Goal: Information Seeking & Learning: Learn about a topic

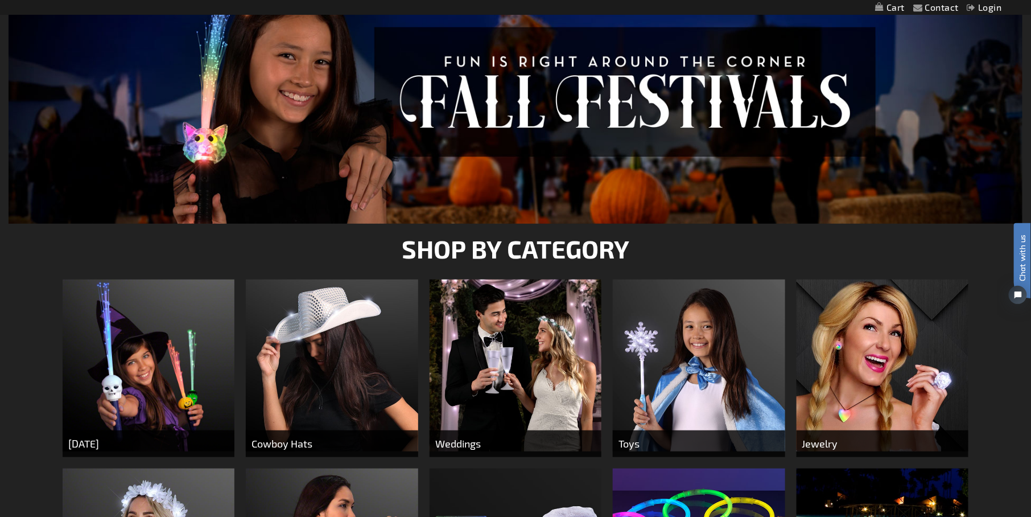
scroll to position [285, 0]
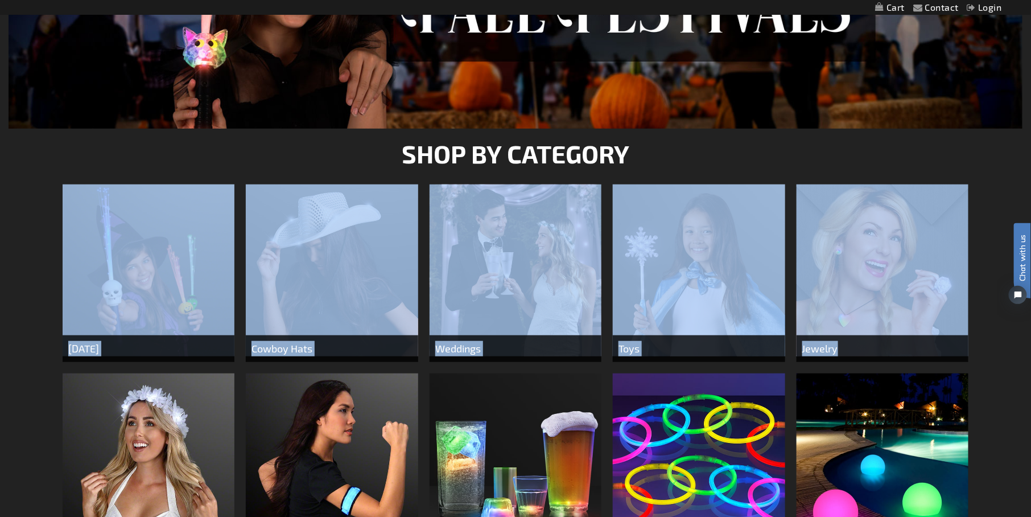
drag, startPoint x: 55, startPoint y: 366, endPoint x: 49, endPoint y: 385, distance: 19.8
click at [52, 384] on div "SHOP BY CATEGORY Halloween Cowboy Hats Weddings Toys Jewelry Fashion & Costume …" at bounding box center [515, 422] width 1031 height 587
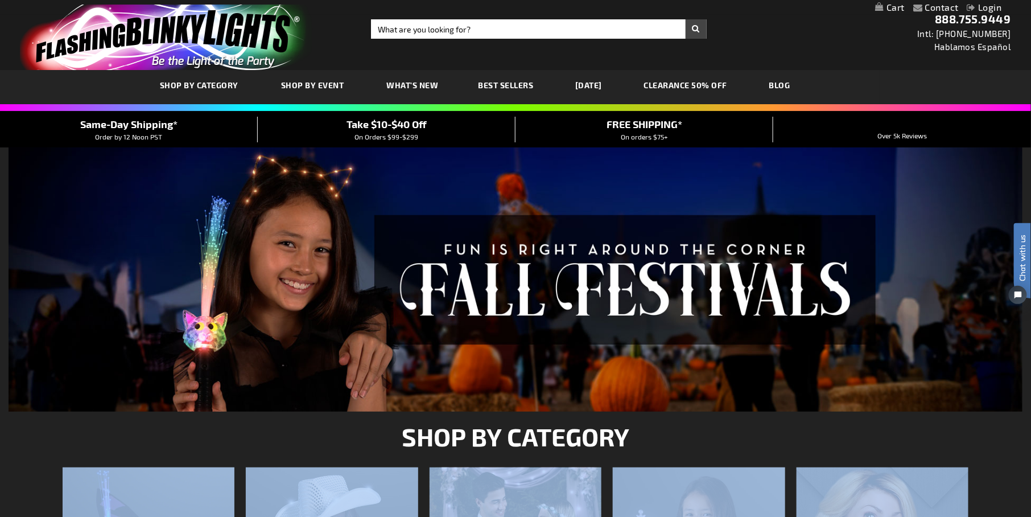
scroll to position [0, 0]
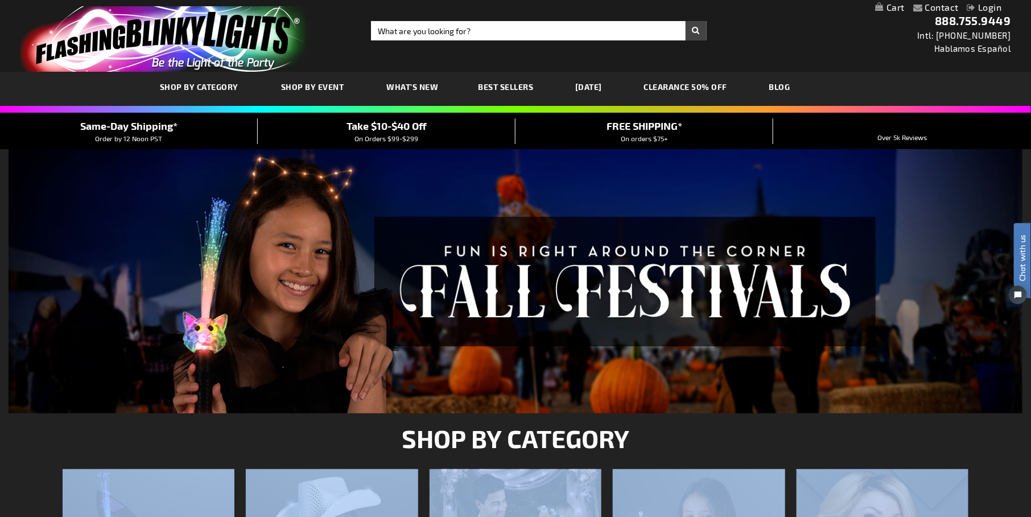
click at [414, 82] on span "What's New" at bounding box center [413, 87] width 52 height 10
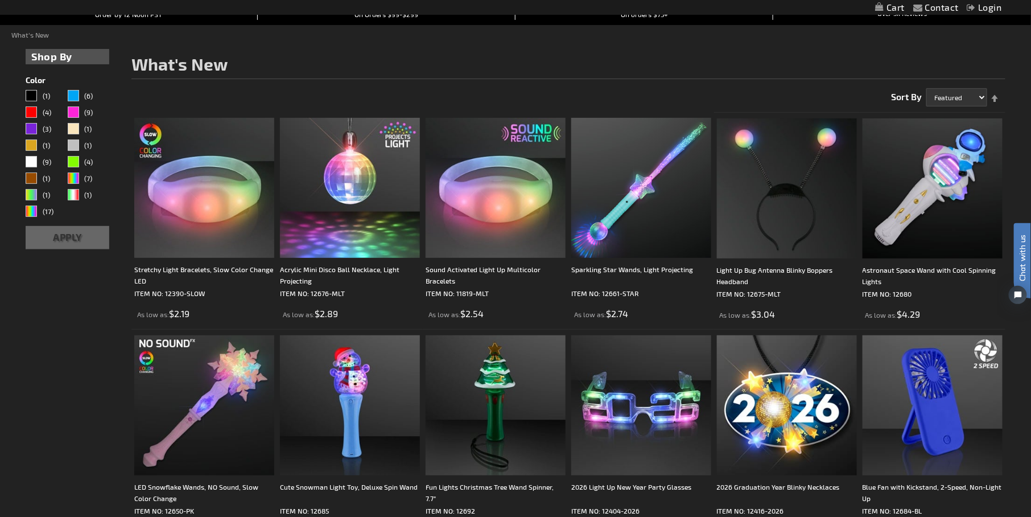
scroll to position [171, 0]
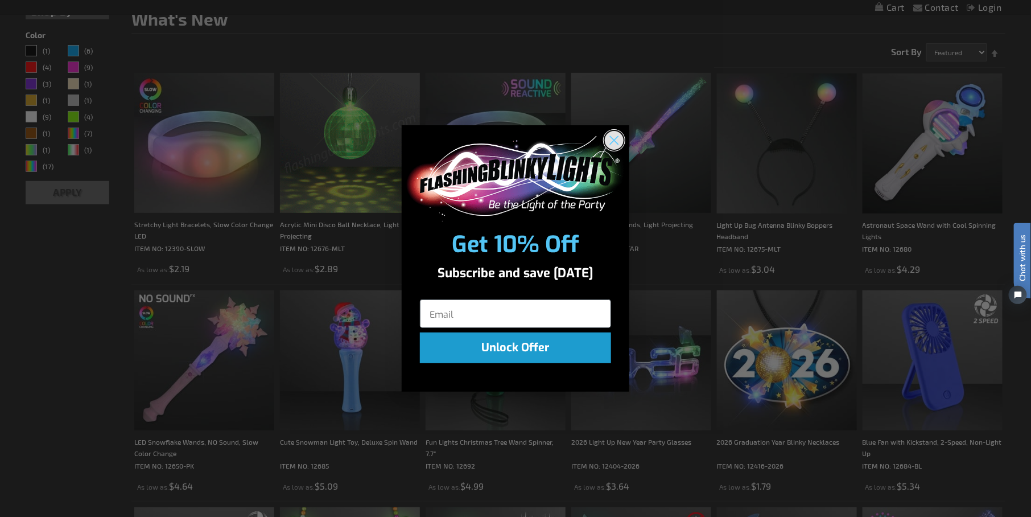
click at [622, 138] on circle "Close dialog" at bounding box center [614, 139] width 19 height 19
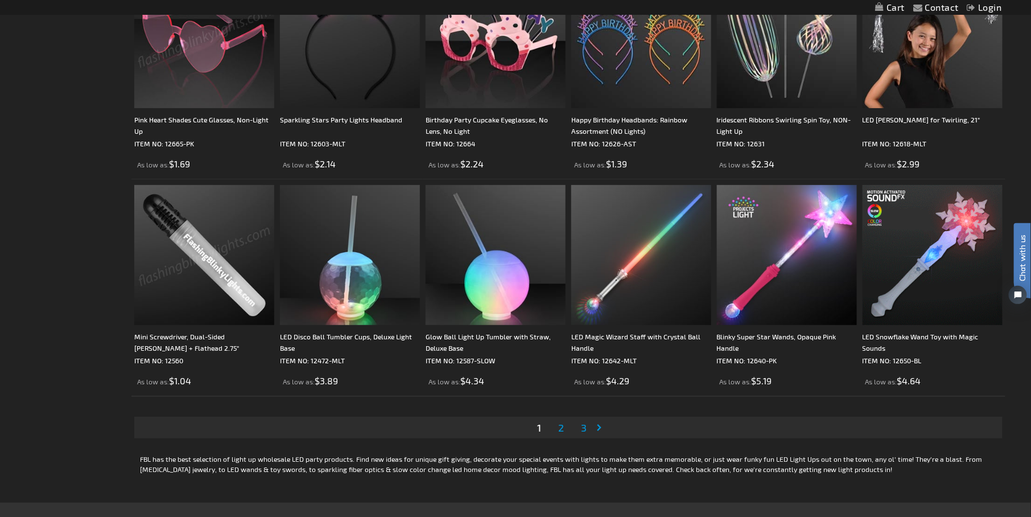
scroll to position [2049, 0]
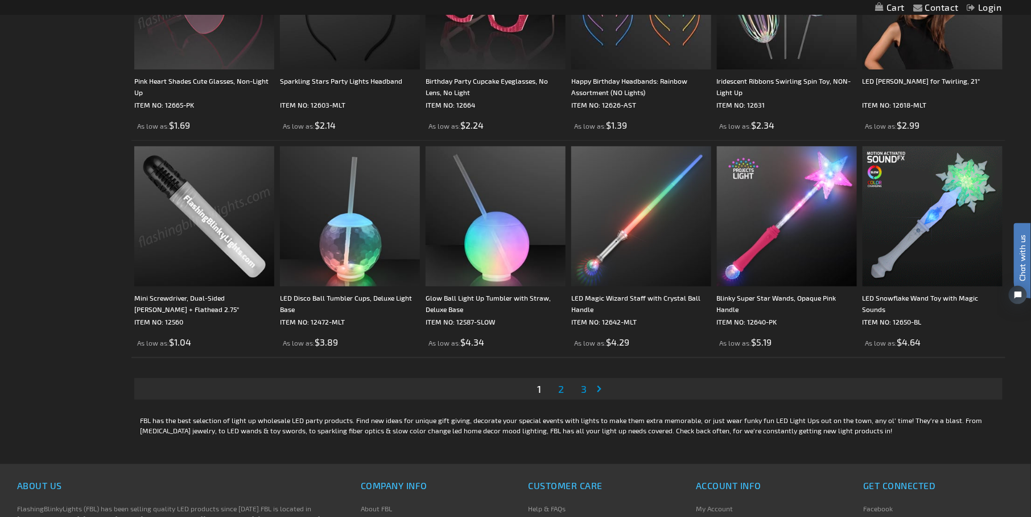
click at [565, 392] on link "Page 2" at bounding box center [561, 388] width 10 height 17
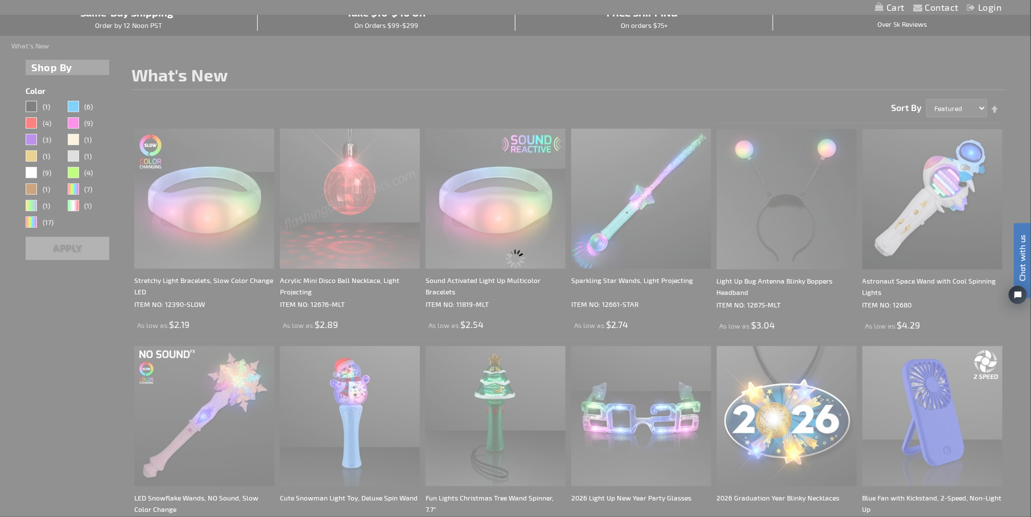
scroll to position [0, 0]
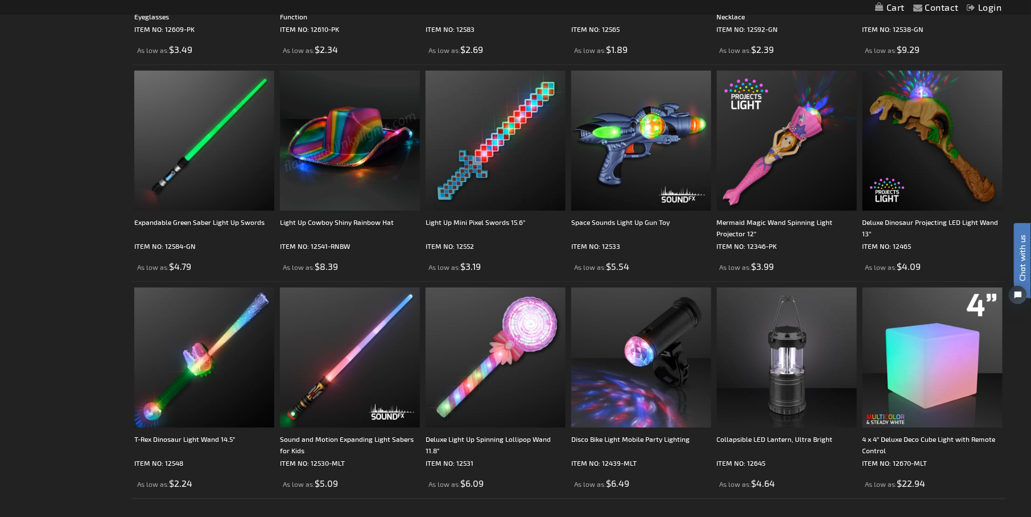
scroll to position [1991, 0]
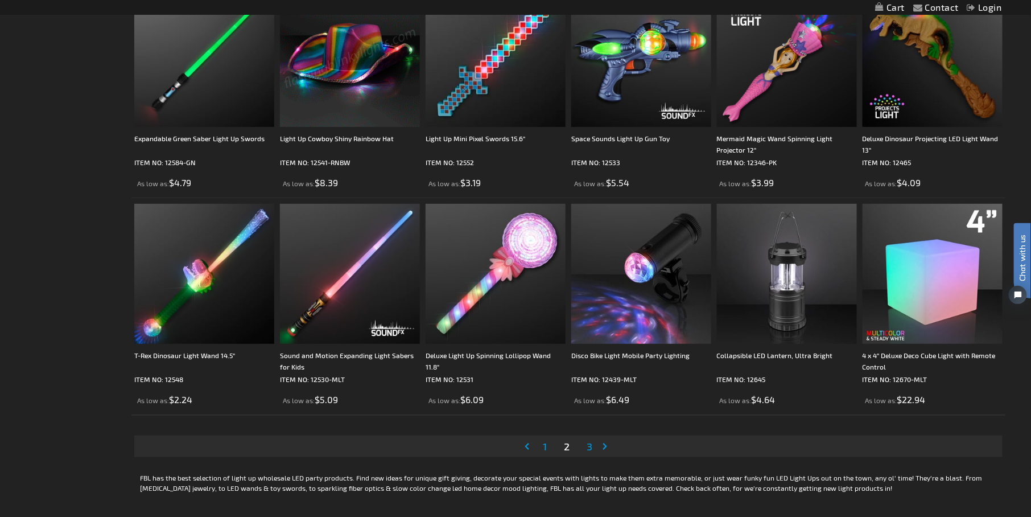
click at [586, 446] on link "Page 3" at bounding box center [589, 446] width 10 height 17
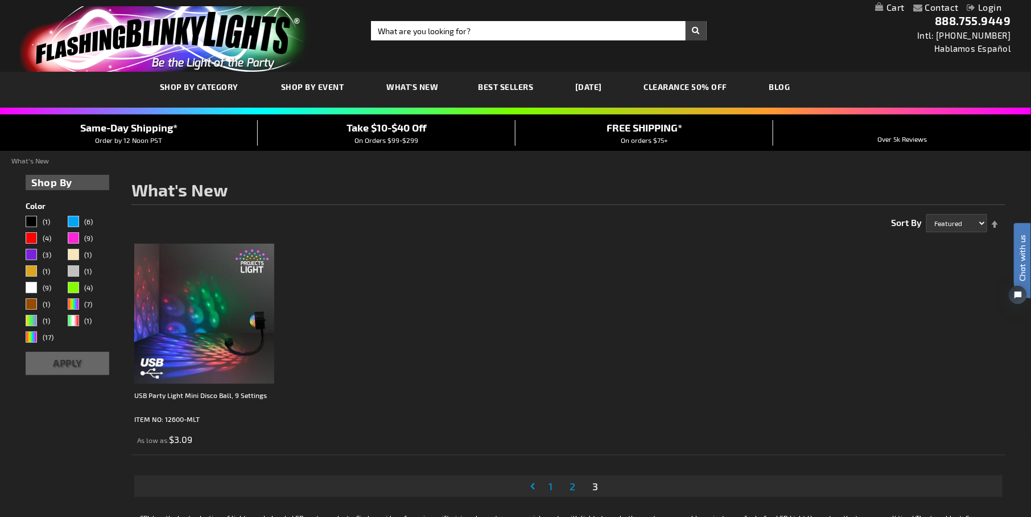
click at [495, 89] on span "Best Sellers" at bounding box center [506, 87] width 55 height 10
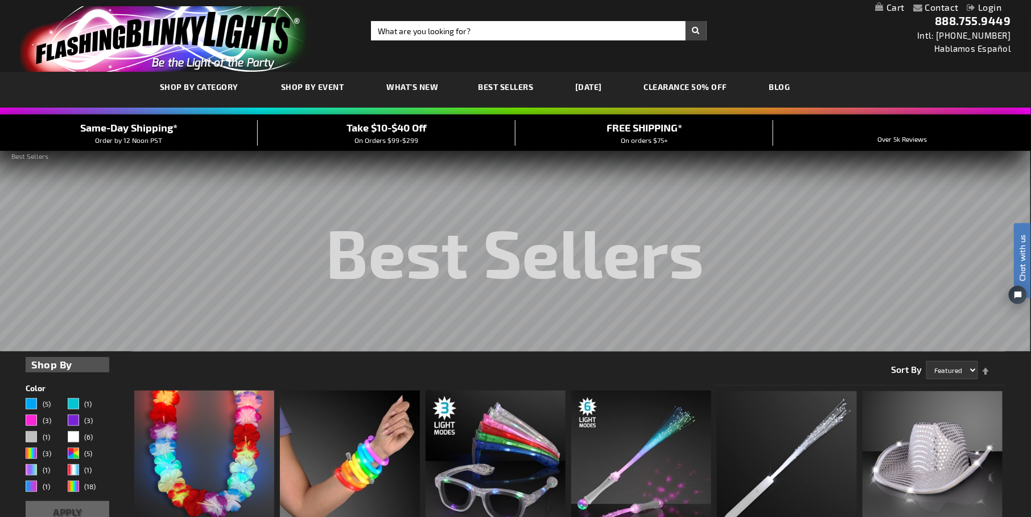
click at [599, 84] on link "[DATE]" at bounding box center [589, 87] width 44 height 38
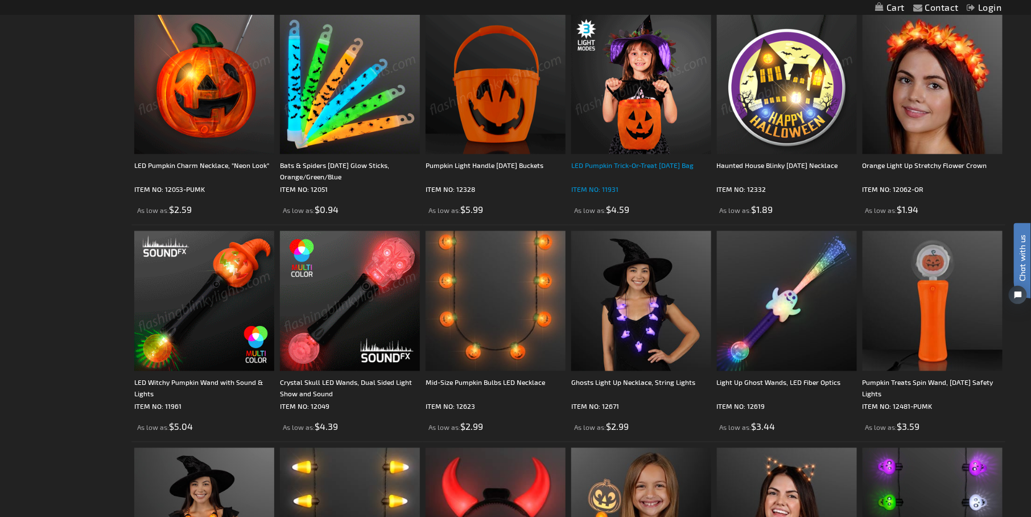
scroll to position [796, 0]
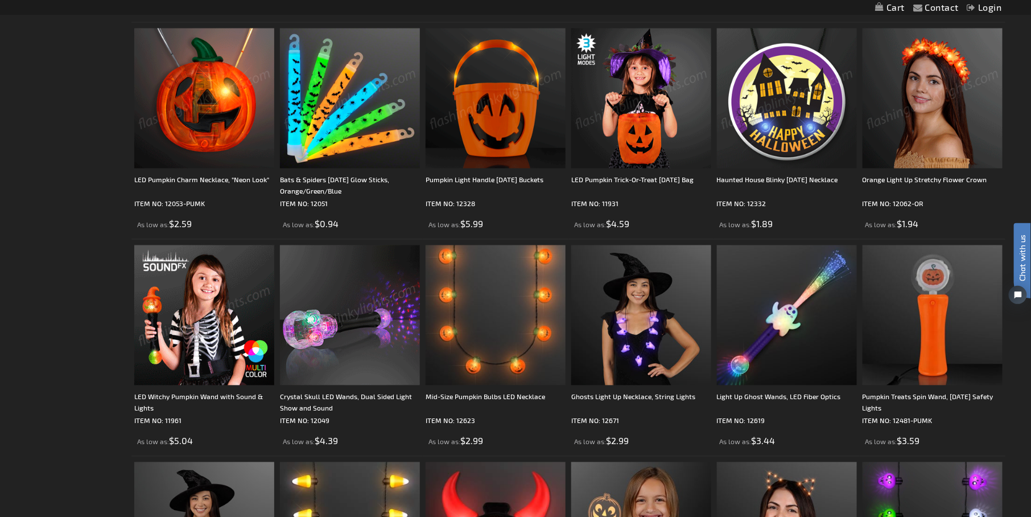
click at [791, 114] on img at bounding box center [787, 98] width 140 height 140
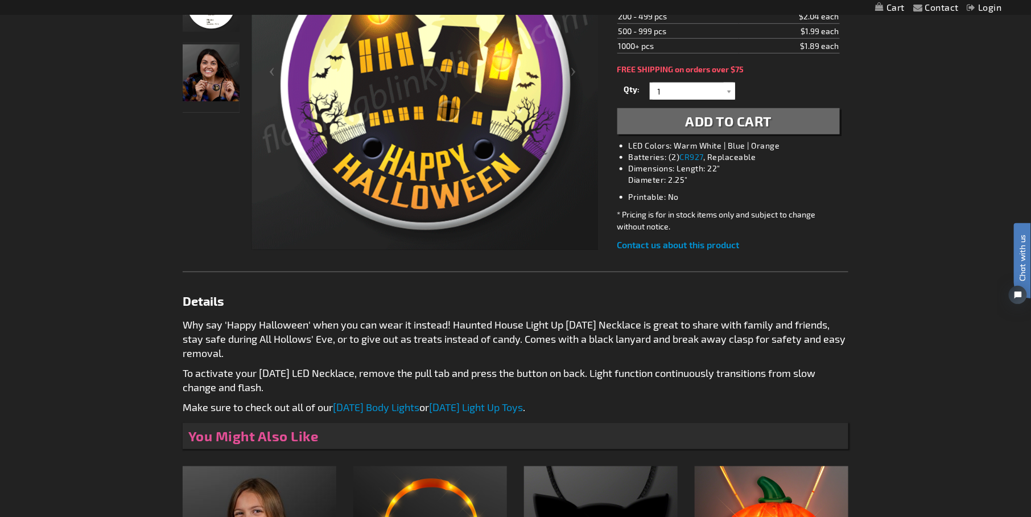
scroll to position [171, 0]
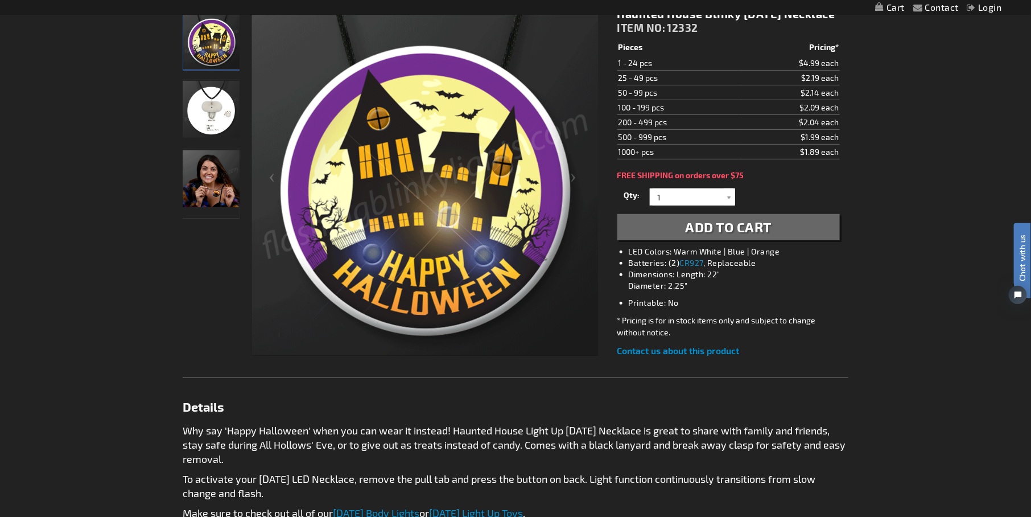
click at [204, 192] on img "Woman Light Up Haunted House LED Halloween Necklace" at bounding box center [211, 178] width 57 height 57
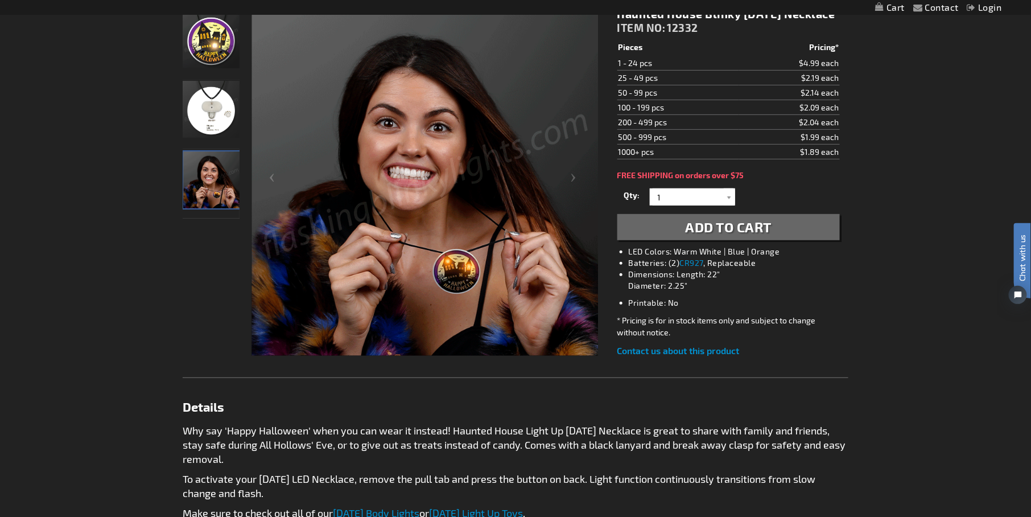
click at [208, 118] on img "Light Up Haunted House LED Halloween Necklace" at bounding box center [211, 109] width 57 height 57
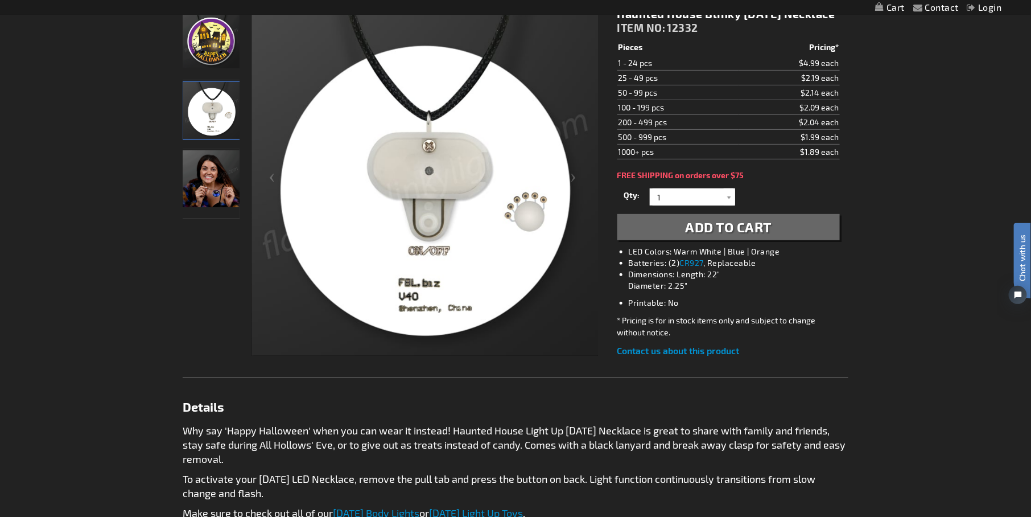
click at [211, 193] on img "Woman Light Up Haunted House LED Halloween Necklace" at bounding box center [211, 178] width 57 height 57
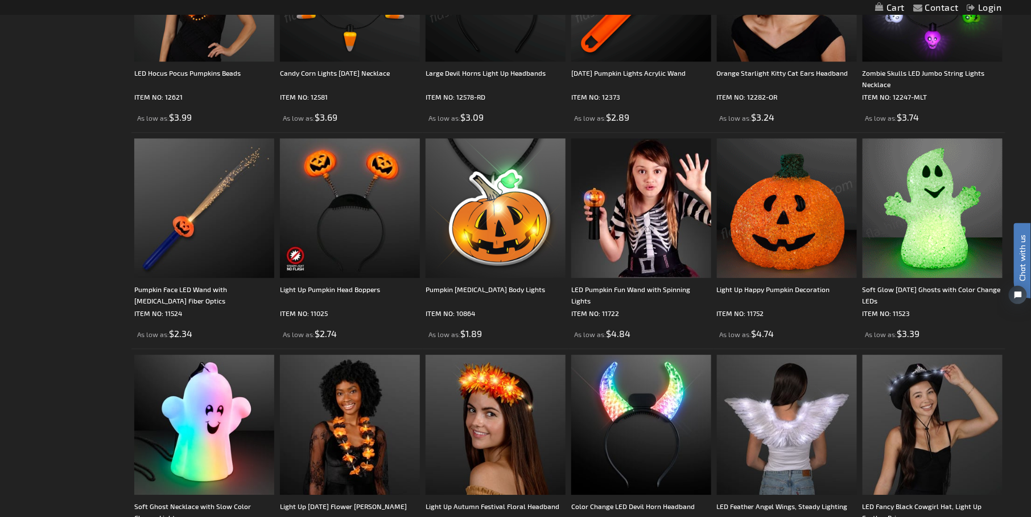
scroll to position [1366, 0]
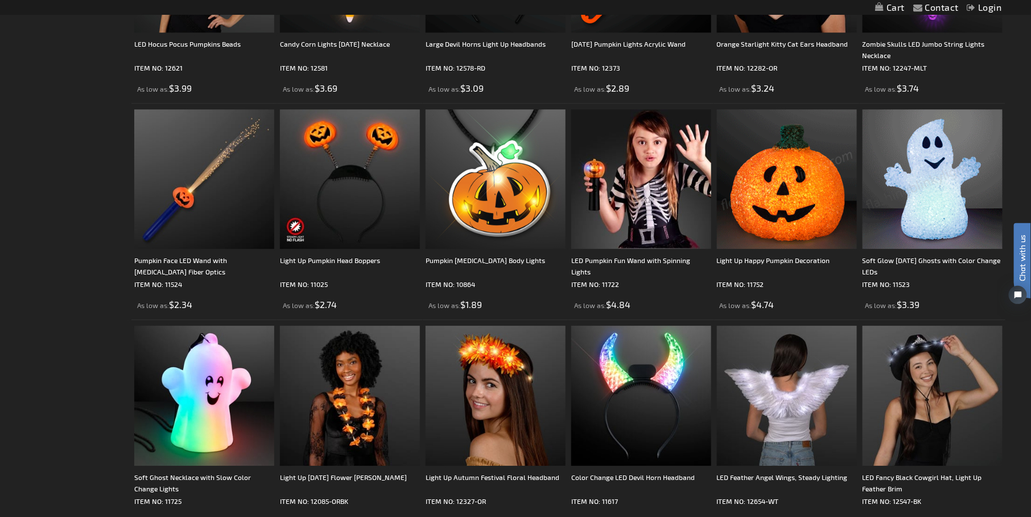
click at [806, 210] on img at bounding box center [787, 179] width 140 height 140
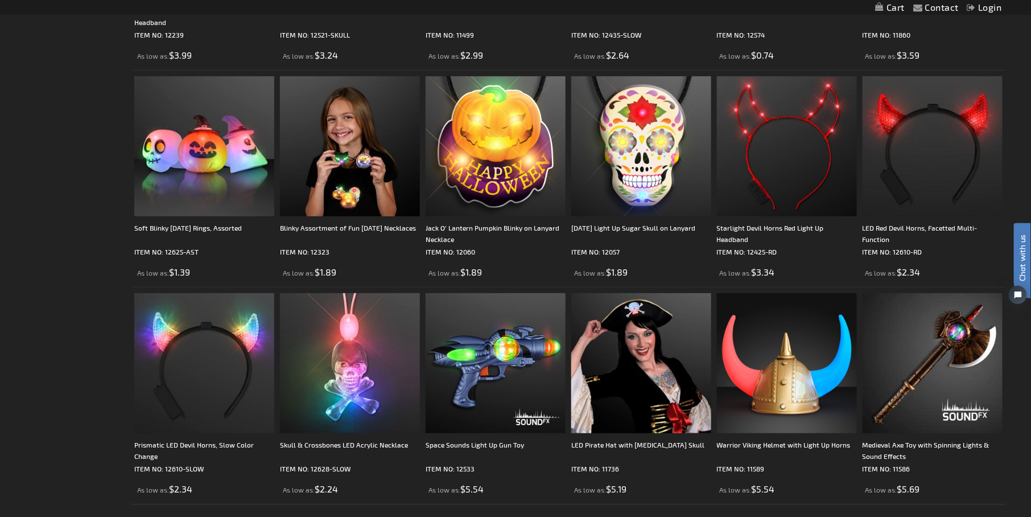
scroll to position [2276, 0]
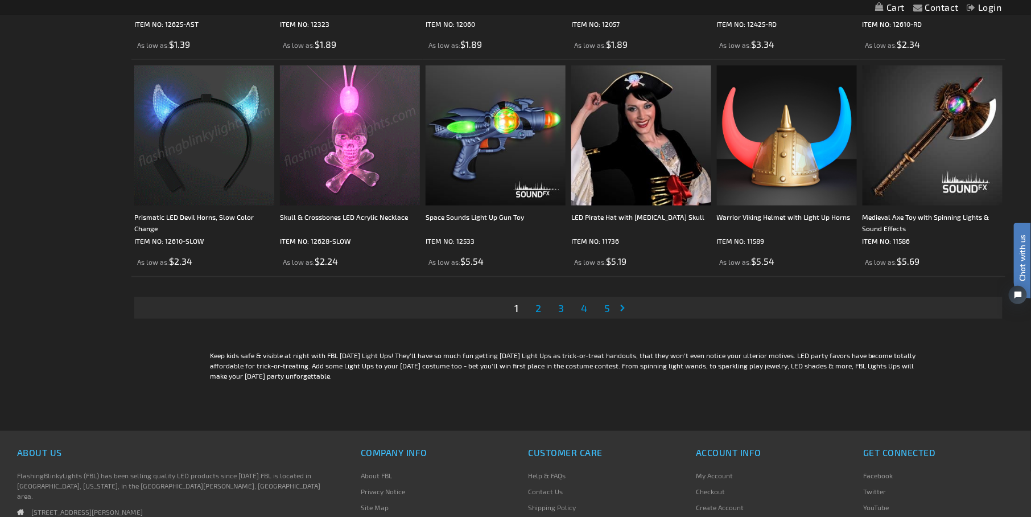
click at [537, 304] on span "2" at bounding box center [538, 308] width 6 height 13
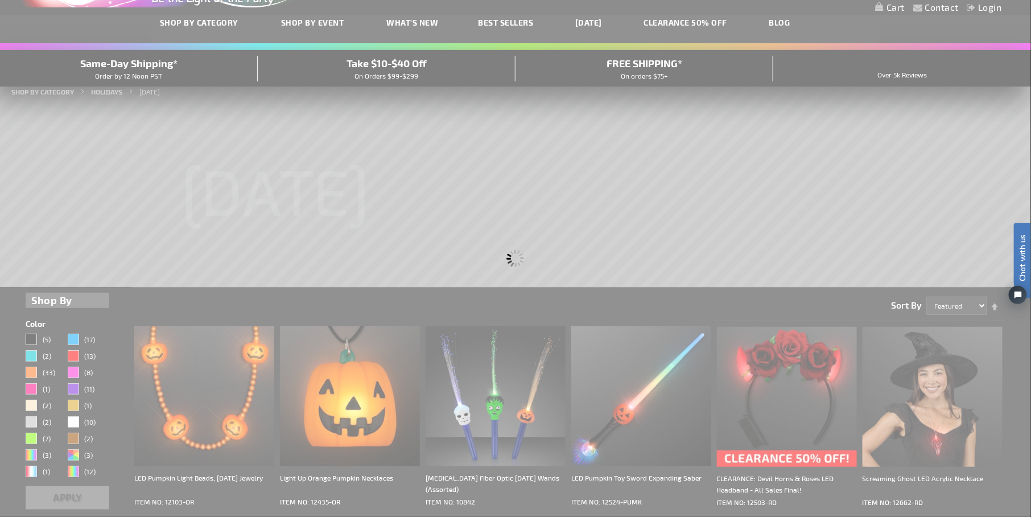
scroll to position [0, 0]
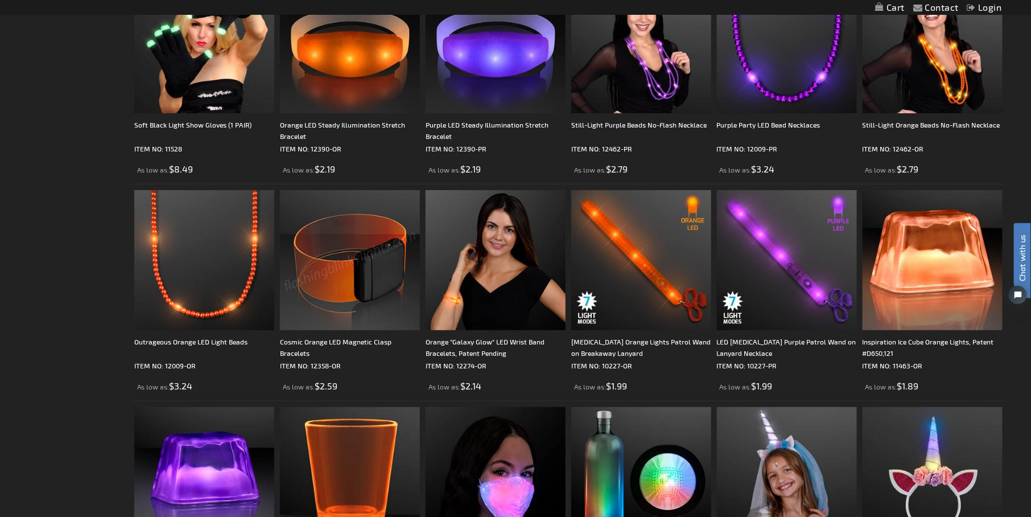
scroll to position [2162, 0]
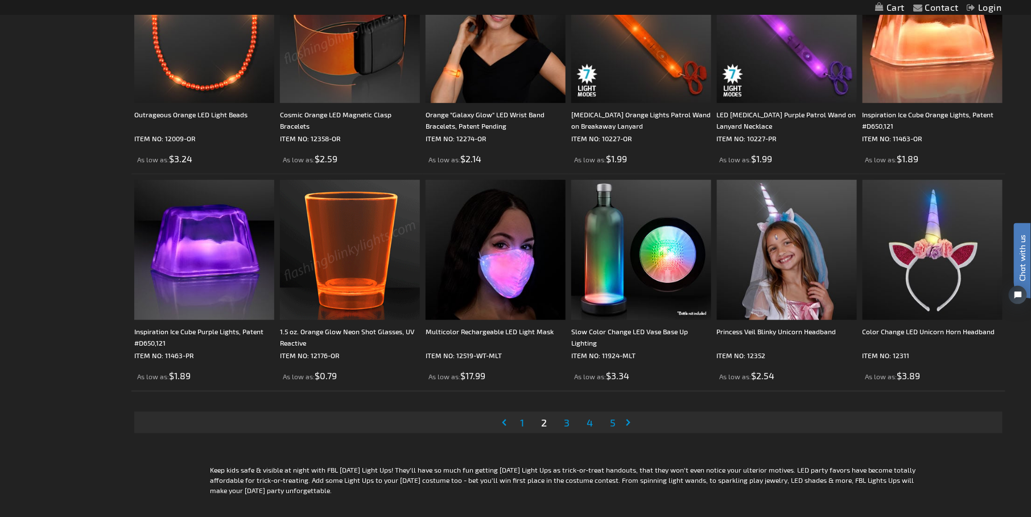
click at [562, 421] on link "Page 3" at bounding box center [567, 422] width 10 height 17
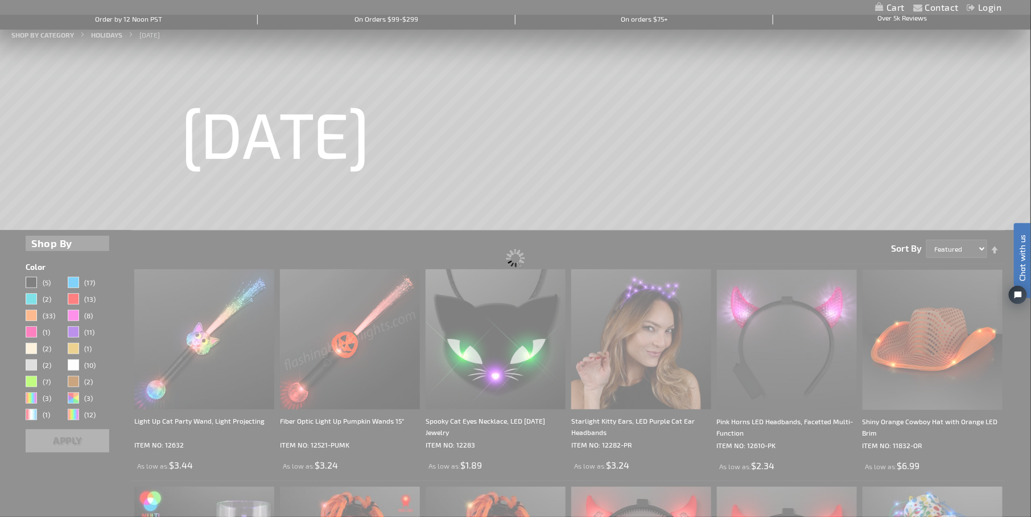
scroll to position [0, 0]
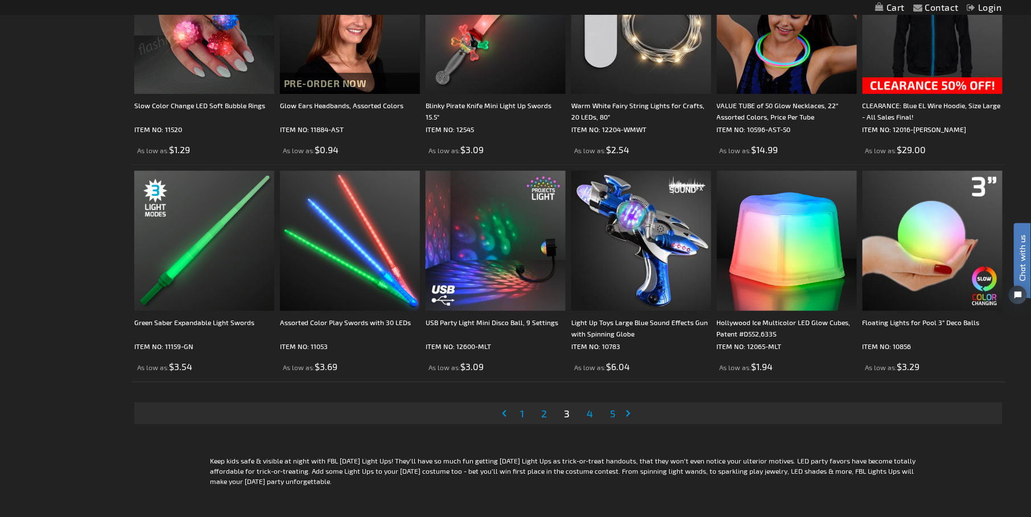
scroll to position [2219, 0]
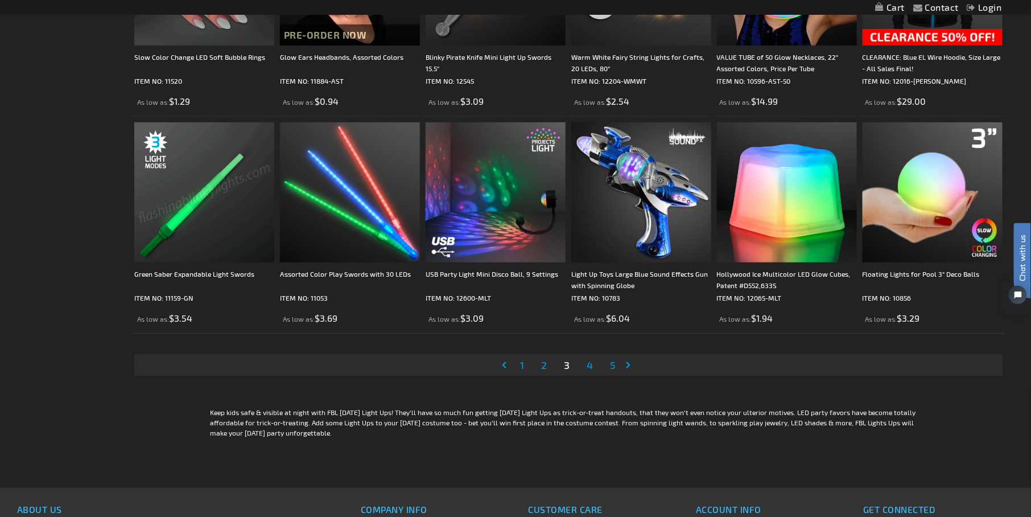
click at [589, 369] on span "4" at bounding box center [590, 365] width 6 height 13
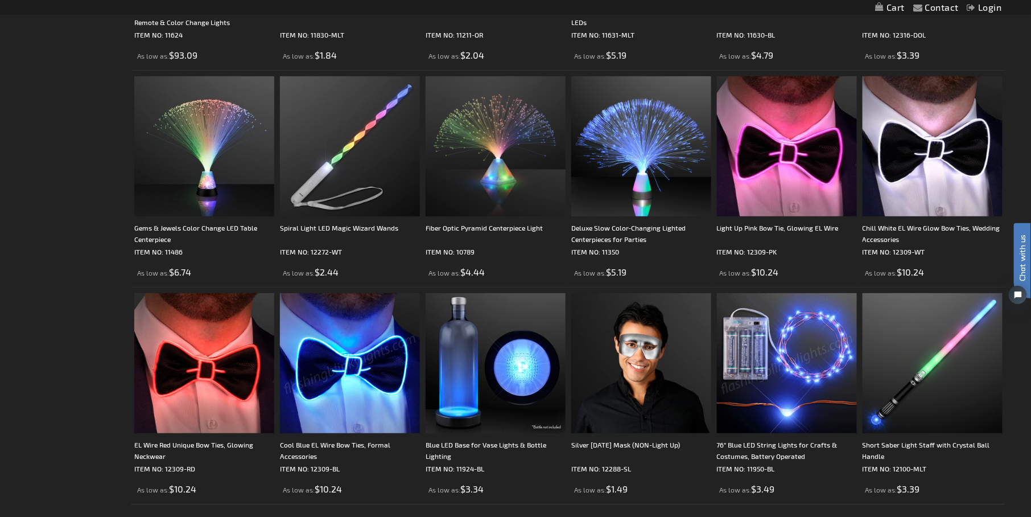
scroll to position [2333, 0]
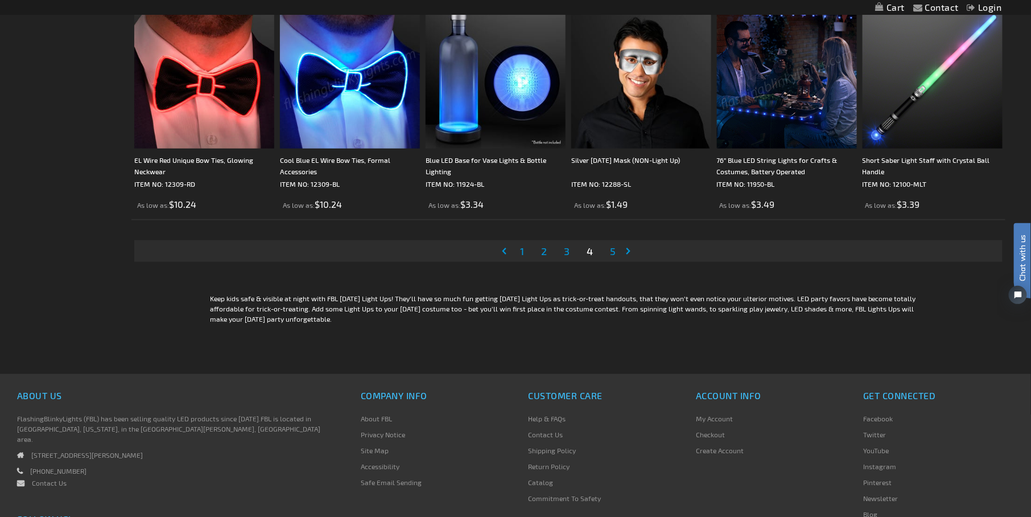
click at [615, 253] on span "5" at bounding box center [613, 251] width 6 height 13
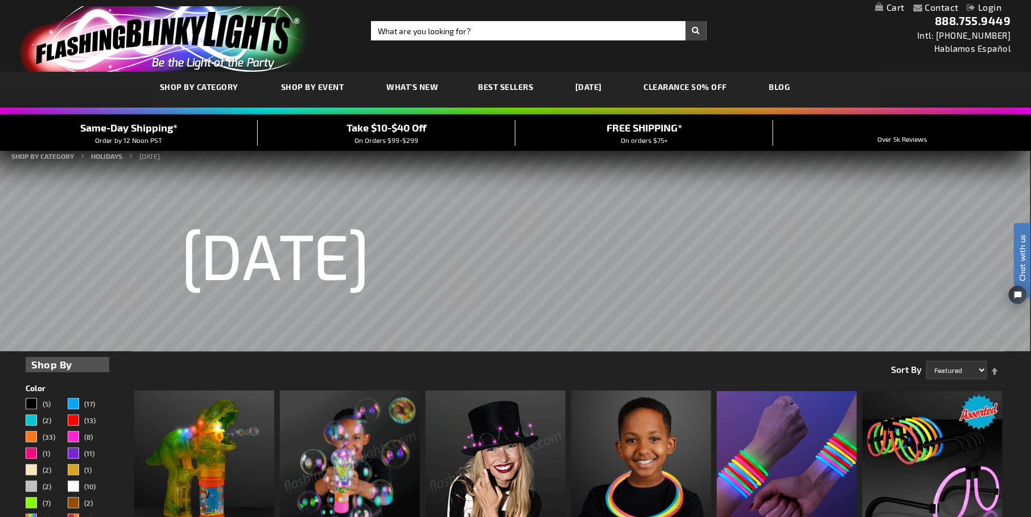
click at [498, 91] on link "Best Sellers" at bounding box center [506, 87] width 72 height 38
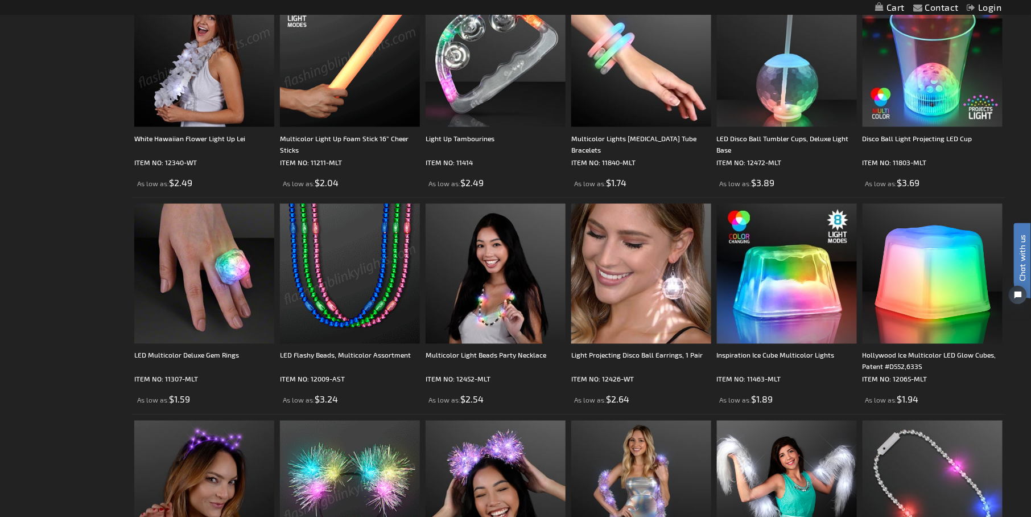
scroll to position [622, 0]
